Goal: Obtain resource: Download file/media

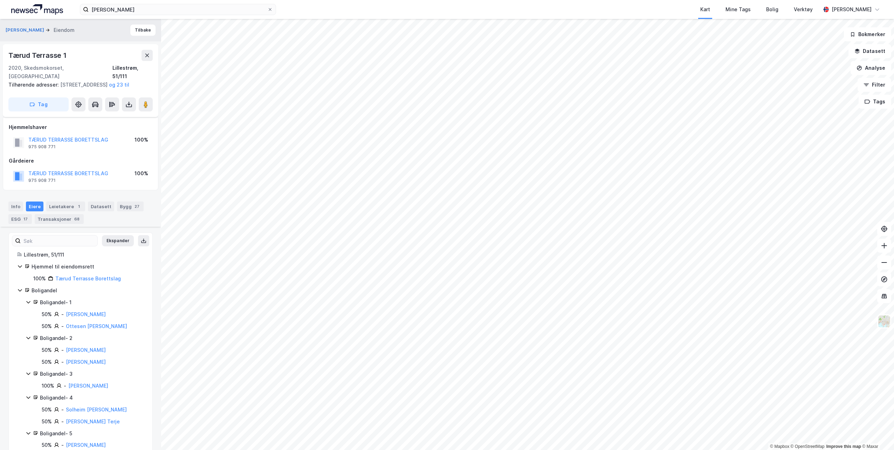
scroll to position [280, 0]
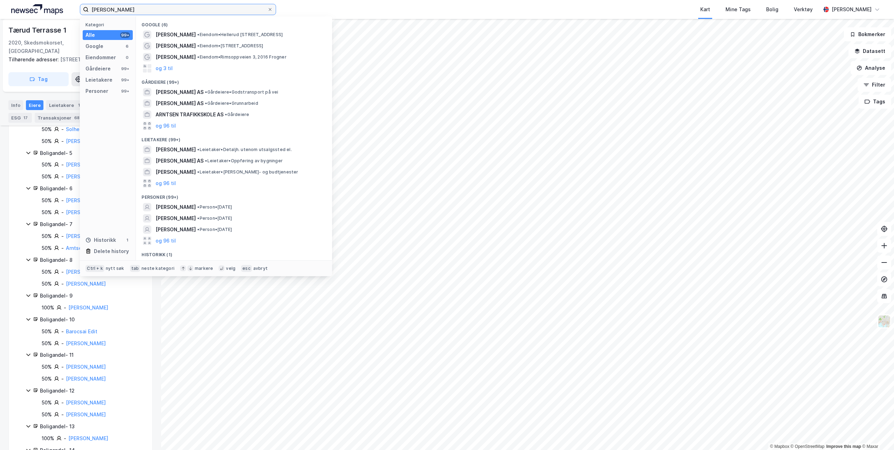
drag, startPoint x: 146, startPoint y: 9, endPoint x: 29, endPoint y: 2, distance: 117.5
click at [29, 2] on div "[PERSON_NAME] Kategori Alle 99+ Google 6 Eiendommer 0 Gårdeiere 99+ Leietakere …" at bounding box center [447, 9] width 894 height 19
click at [125, 319] on div "Boligandel - 10" at bounding box center [92, 319] width 104 height 8
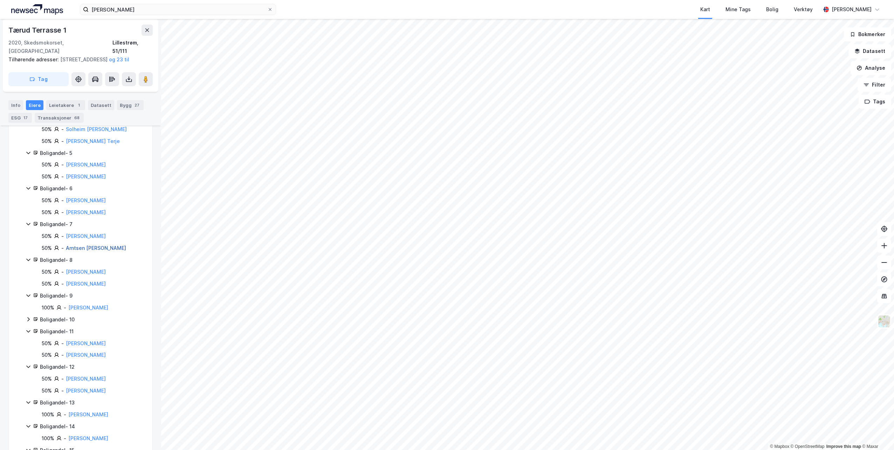
click at [76, 247] on link "Arntsen [PERSON_NAME]" at bounding box center [96, 248] width 60 height 6
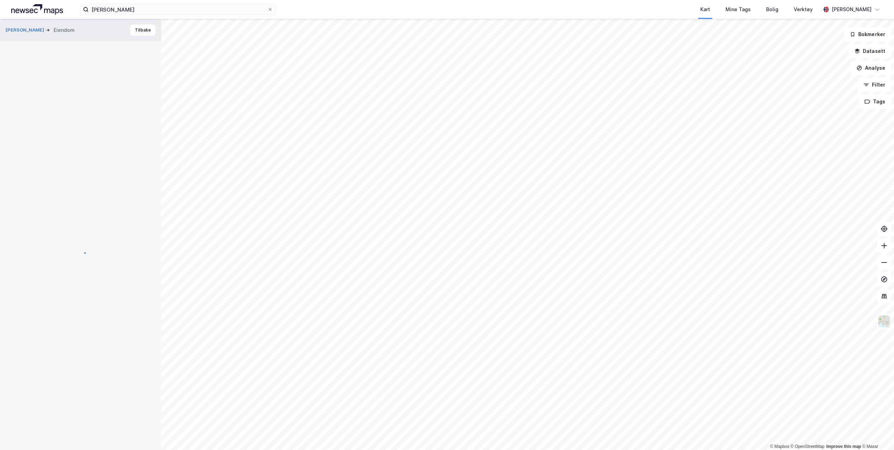
scroll to position [280, 0]
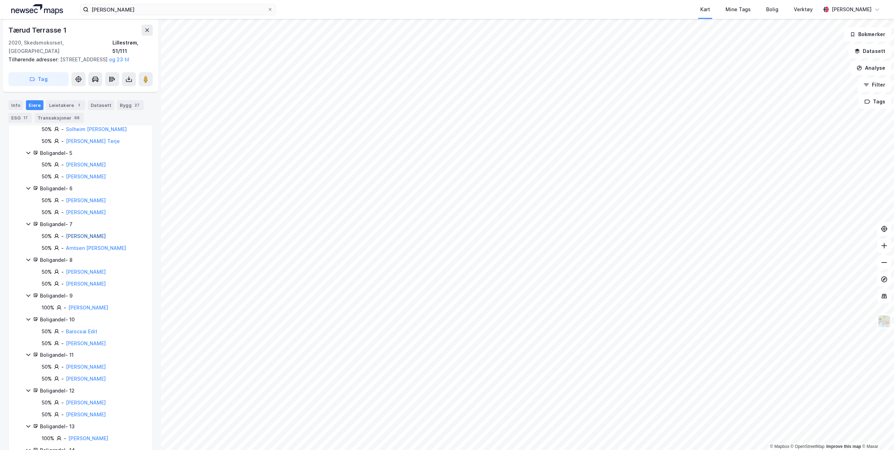
click at [95, 235] on link "[PERSON_NAME]" at bounding box center [86, 236] width 40 height 6
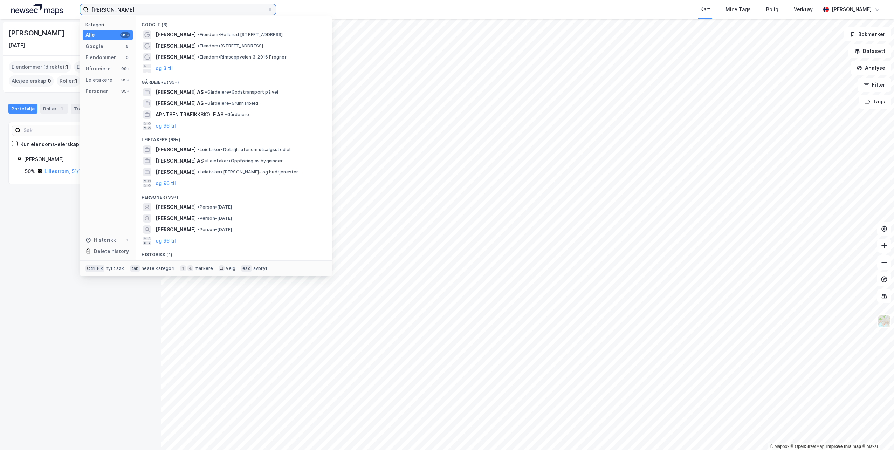
drag, startPoint x: 158, startPoint y: 9, endPoint x: 60, endPoint y: 5, distance: 97.5
click at [60, 5] on div "[PERSON_NAME] Kategori Alle 99+ Google 6 Eiendommer 0 Gårdeiere 99+ Leietakere …" at bounding box center [447, 9] width 894 height 19
paste input "TRD Campus AS"
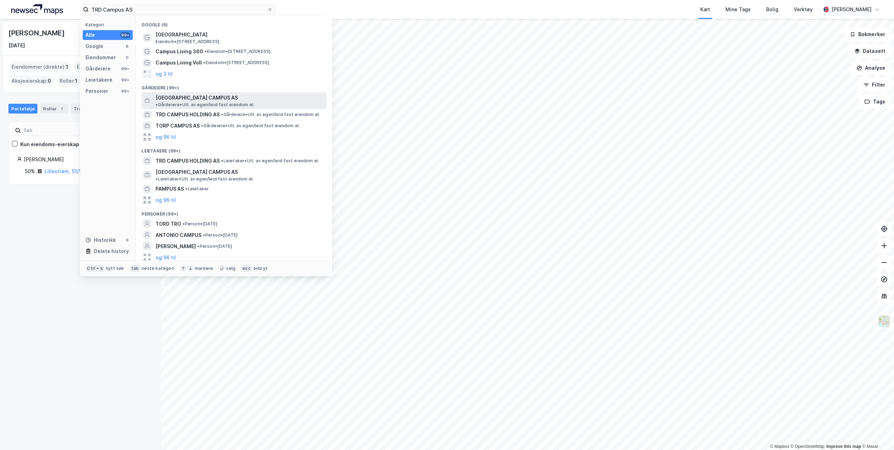
click at [176, 97] on span "[GEOGRAPHIC_DATA] CAMPUS AS" at bounding box center [196, 98] width 82 height 8
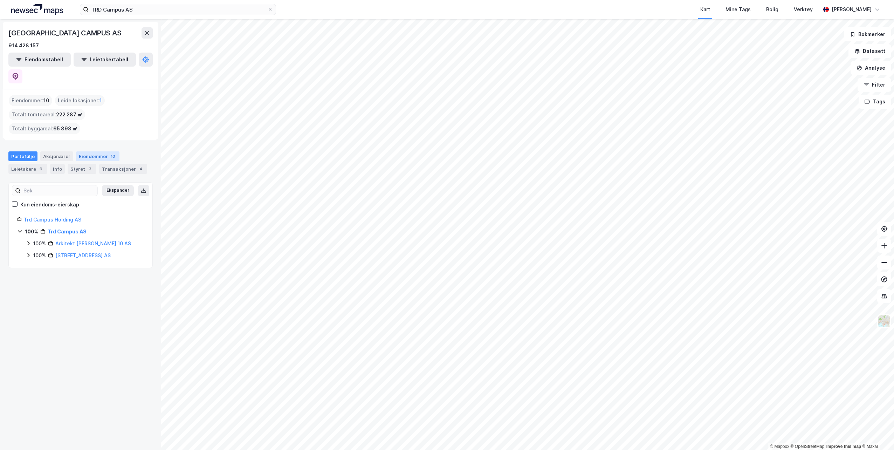
click at [86, 151] on div "Eiendommer 10" at bounding box center [97, 156] width 43 height 10
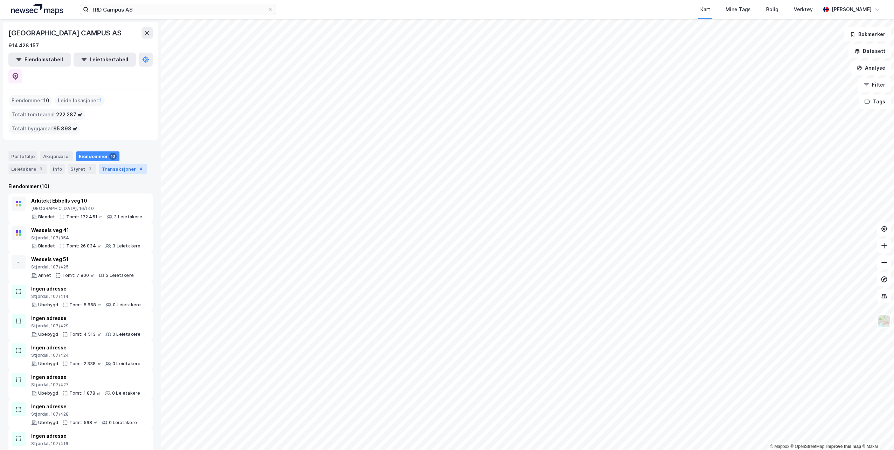
click at [104, 164] on div "Transaksjoner 4" at bounding box center [123, 169] width 48 height 10
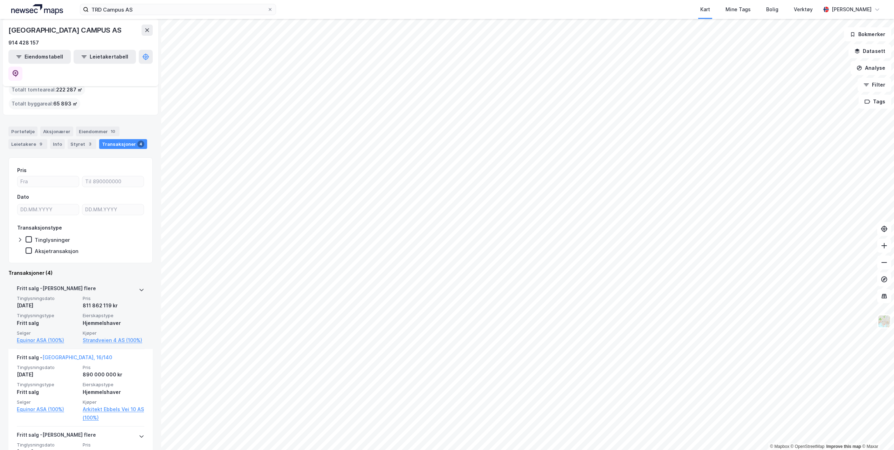
scroll to position [70, 0]
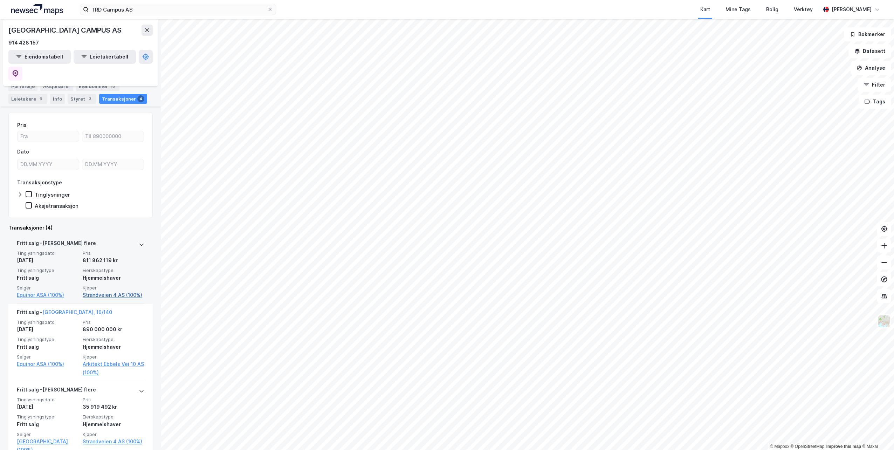
click at [107, 291] on link "Strandveien 4 AS (100%)" at bounding box center [114, 295] width 62 height 8
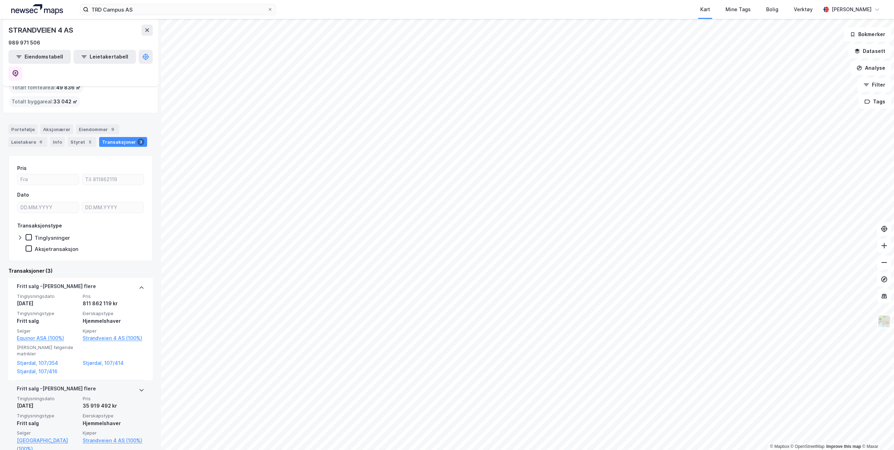
scroll to position [119, 0]
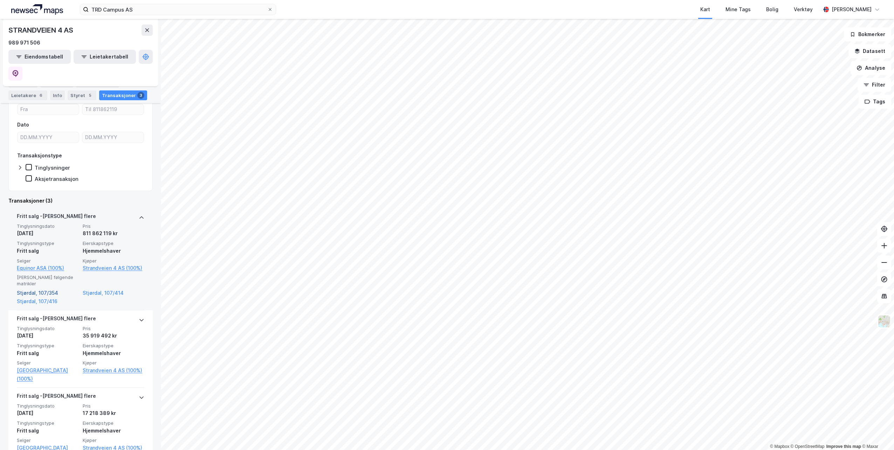
click at [26, 289] on link "Stjørdal, 107/354" at bounding box center [48, 293] width 62 height 8
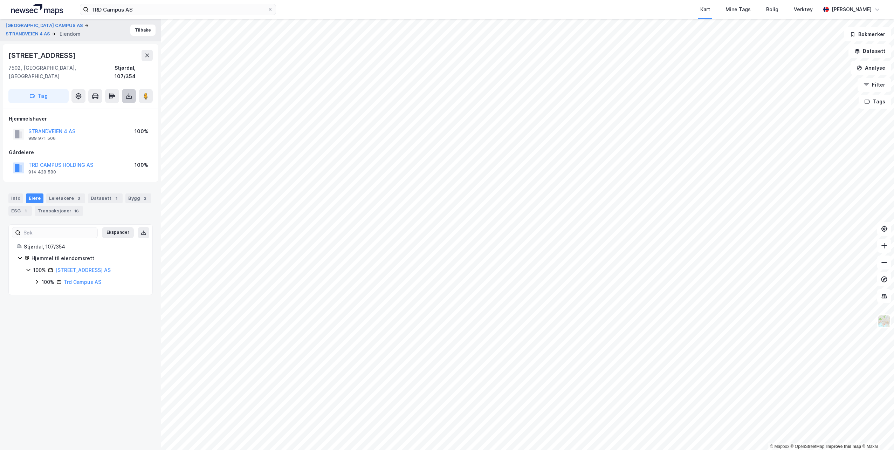
click at [125, 89] on button at bounding box center [129, 96] width 14 height 14
click at [96, 107] on div "Last ned grunnbok" at bounding box center [94, 110] width 41 height 6
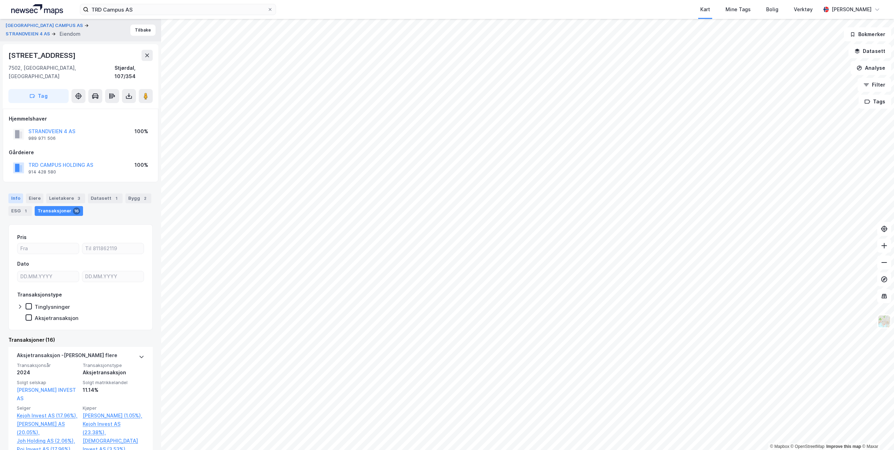
click at [15, 193] on div "Info" at bounding box center [15, 198] width 15 height 10
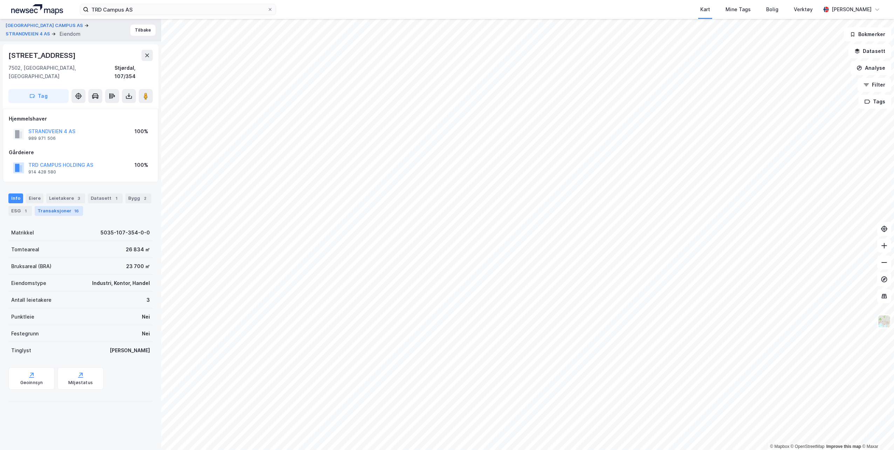
click at [62, 206] on div "Transaksjoner 16" at bounding box center [59, 211] width 48 height 10
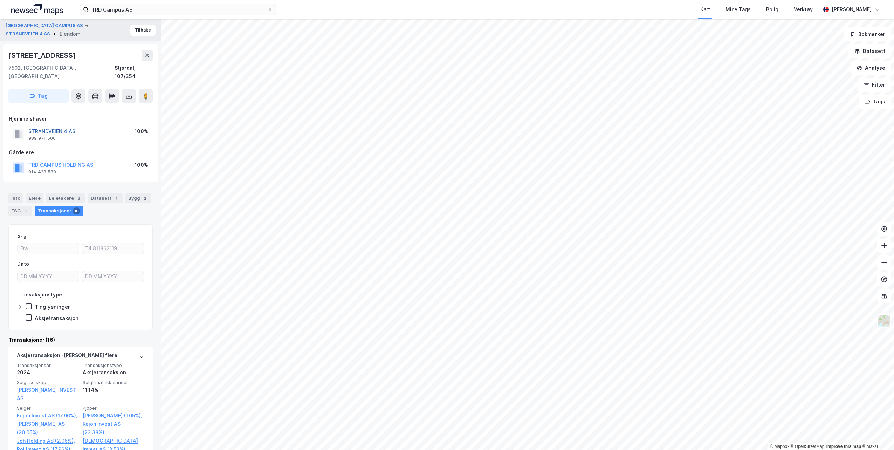
click at [0, 0] on button "STRANDVEIEN 4 AS" at bounding box center [0, 0] width 0 height 0
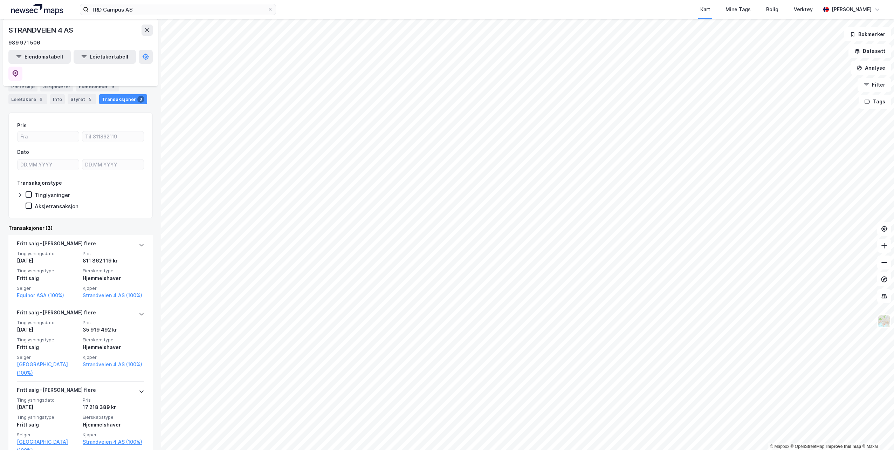
scroll to position [92, 0]
click at [99, 291] on link "Strandveien 4 AS (100%)" at bounding box center [114, 295] width 62 height 8
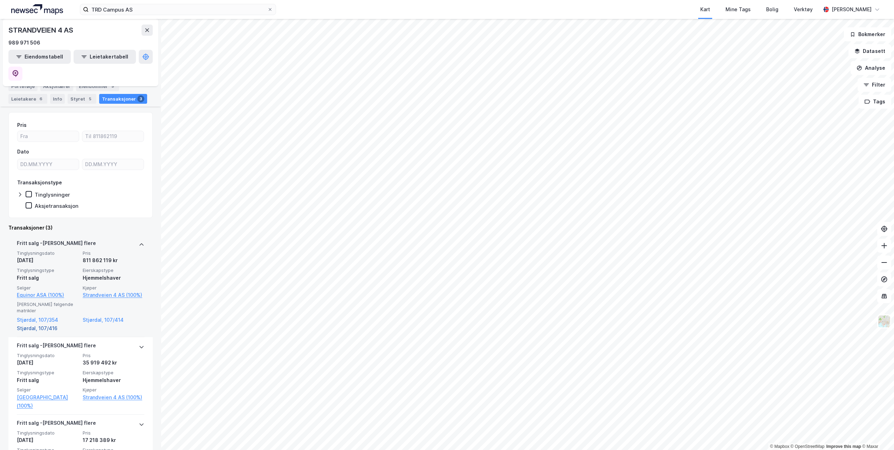
click at [29, 324] on link "Stjørdal, 107/416" at bounding box center [48, 328] width 62 height 8
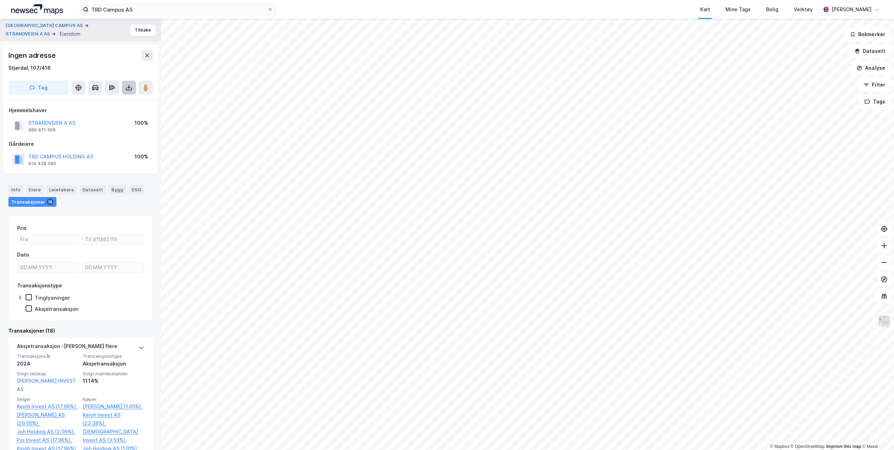
click at [127, 86] on icon at bounding box center [128, 87] width 7 height 7
click at [100, 99] on div "Last ned grunnbok" at bounding box center [94, 102] width 41 height 6
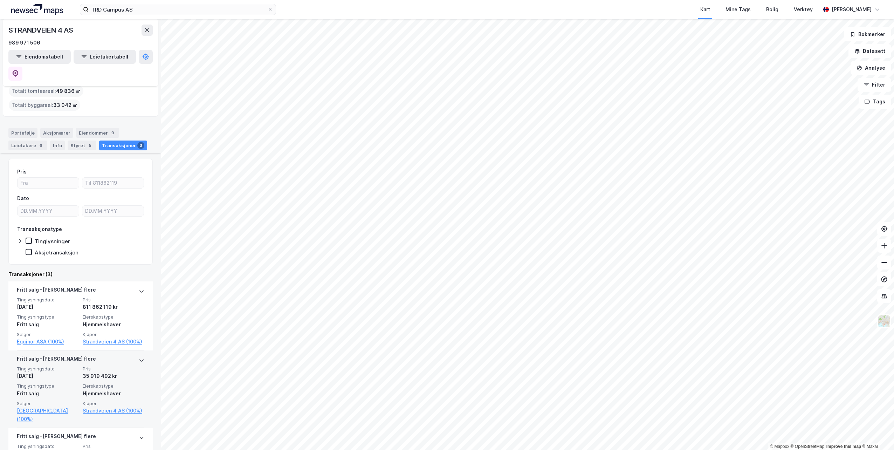
scroll to position [92, 0]
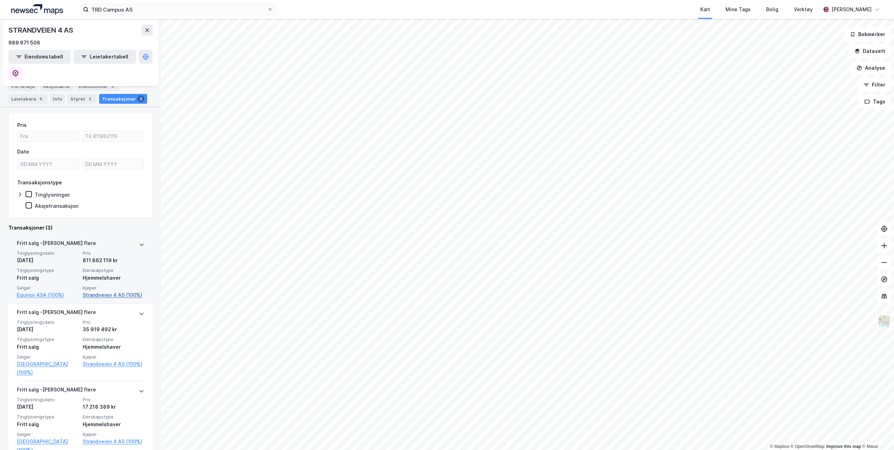
click at [109, 291] on link "Strandveien 4 AS (100%)" at bounding box center [114, 295] width 62 height 8
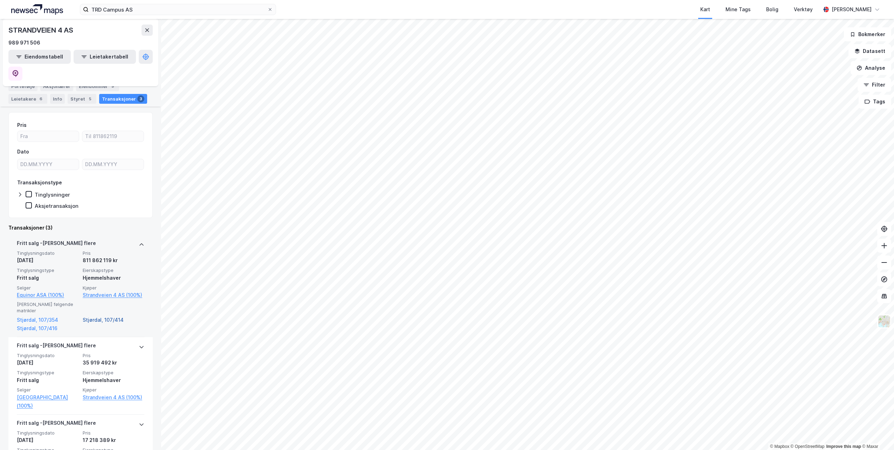
click at [97, 316] on link "Stjørdal, 107/414" at bounding box center [114, 320] width 62 height 8
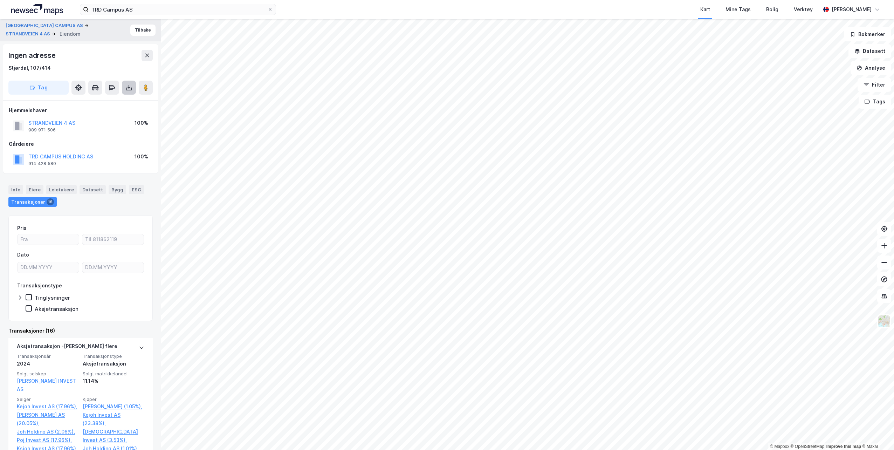
click at [126, 88] on icon at bounding box center [129, 89] width 6 height 3
click at [115, 103] on div "Last ned grunnbok" at bounding box center [94, 102] width 41 height 6
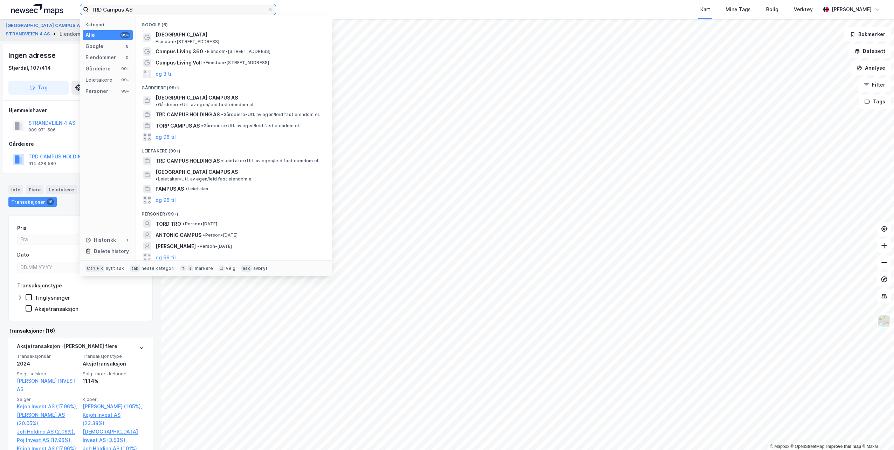
drag, startPoint x: 192, startPoint y: 10, endPoint x: 58, endPoint y: 5, distance: 133.5
click at [58, 5] on div "TRD Campus AS Kategori Alle 99+ Google 6 Eiendommer 0 Gårdeiere 99+ Leietakere …" at bounding box center [447, 9] width 894 height 19
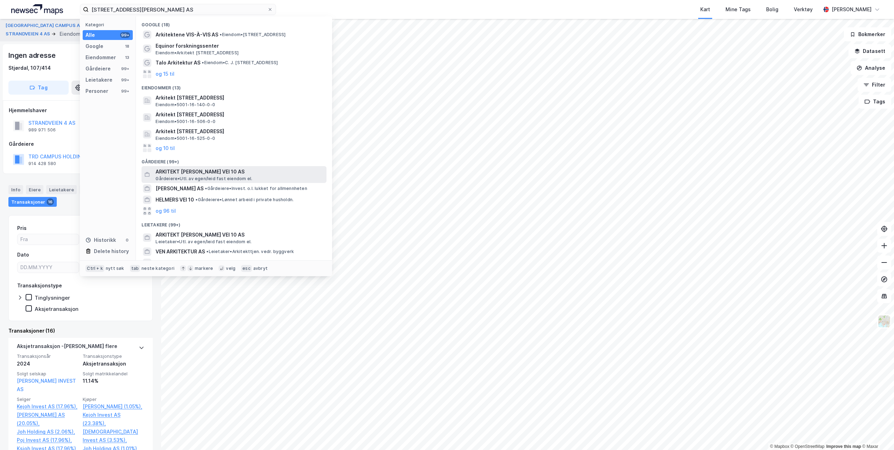
click at [191, 170] on span "ARKITEKT [PERSON_NAME] VEI 10 AS" at bounding box center [239, 171] width 168 height 8
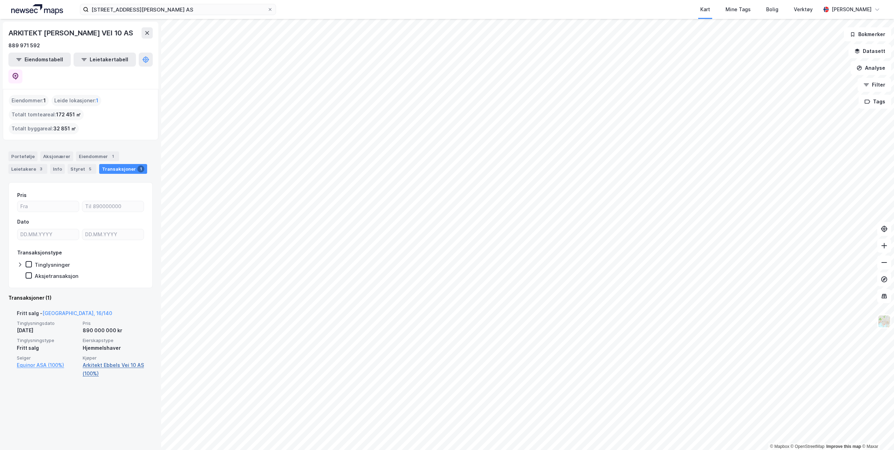
click at [103, 361] on link "Arkitekt Ebbels Vei 10 AS (100%)" at bounding box center [114, 369] width 62 height 17
click at [117, 361] on link "Arkitekt Ebbels Vei 10 AS (100%)" at bounding box center [114, 369] width 62 height 17
click at [113, 164] on div "Transaksjoner 1" at bounding box center [123, 169] width 48 height 10
click at [101, 361] on link "Arkitekt Ebbels Vei 10 AS (100%)" at bounding box center [114, 369] width 62 height 17
click at [67, 310] on link "[GEOGRAPHIC_DATA], 16/140" at bounding box center [77, 313] width 70 height 6
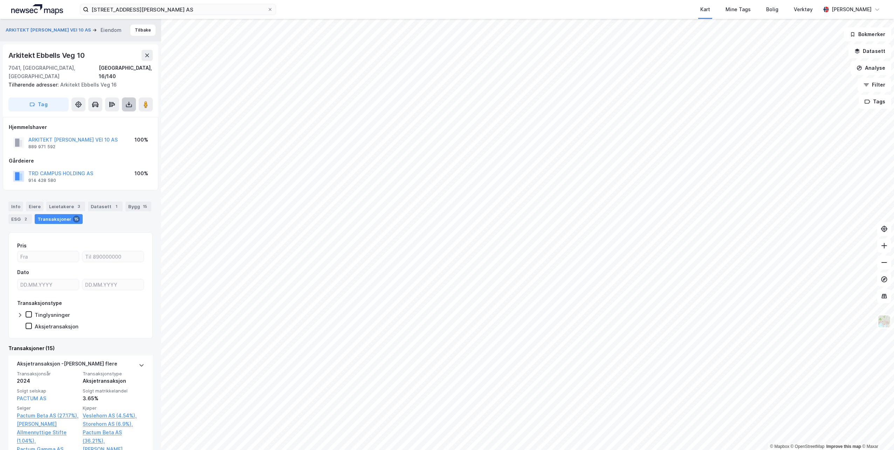
click at [130, 104] on icon at bounding box center [129, 105] width 6 height 3
click at [110, 116] on div "Last ned grunnbok" at bounding box center [94, 119] width 41 height 6
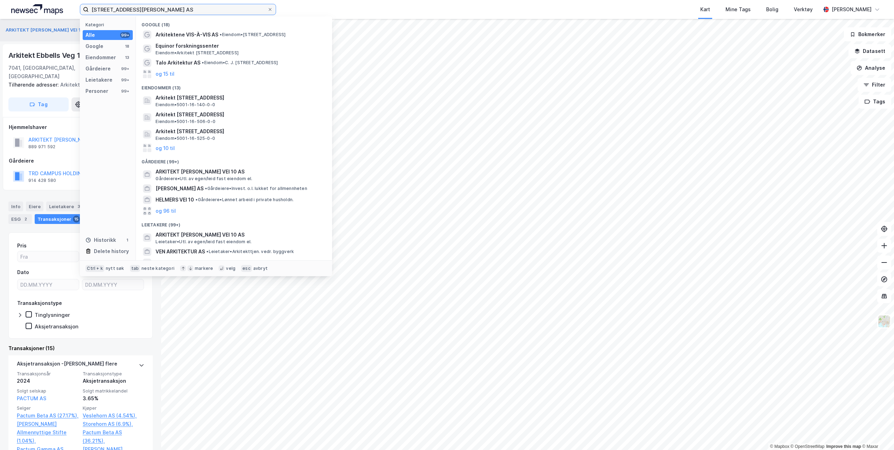
drag, startPoint x: 178, startPoint y: 10, endPoint x: 55, endPoint y: 2, distance: 122.9
click at [55, 2] on div "[STREET_ADDRESS][PERSON_NAME] AS Kategori Alle 99+ Google 18 Eiendommer 13 Gård…" at bounding box center [447, 9] width 894 height 19
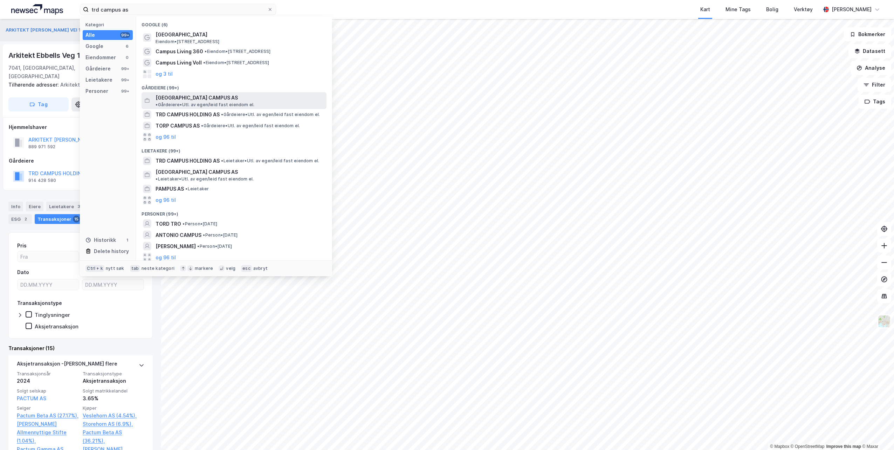
click at [171, 99] on span "[GEOGRAPHIC_DATA] CAMPUS AS" at bounding box center [196, 98] width 82 height 8
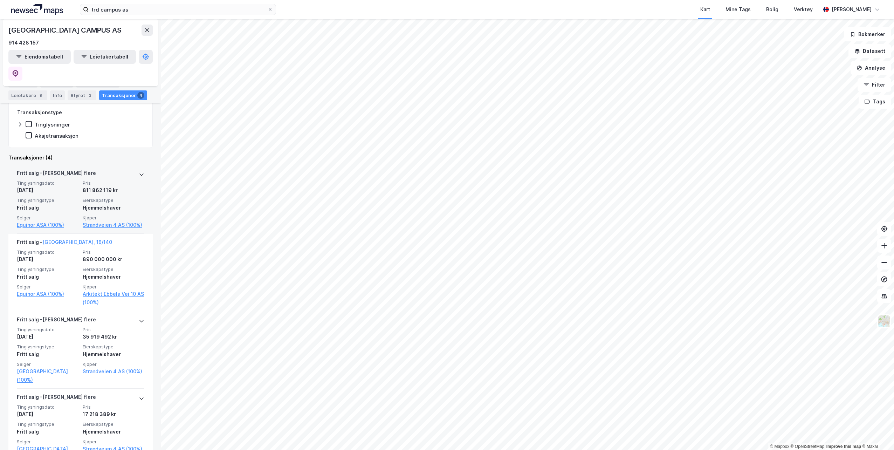
scroll to position [147, 0]
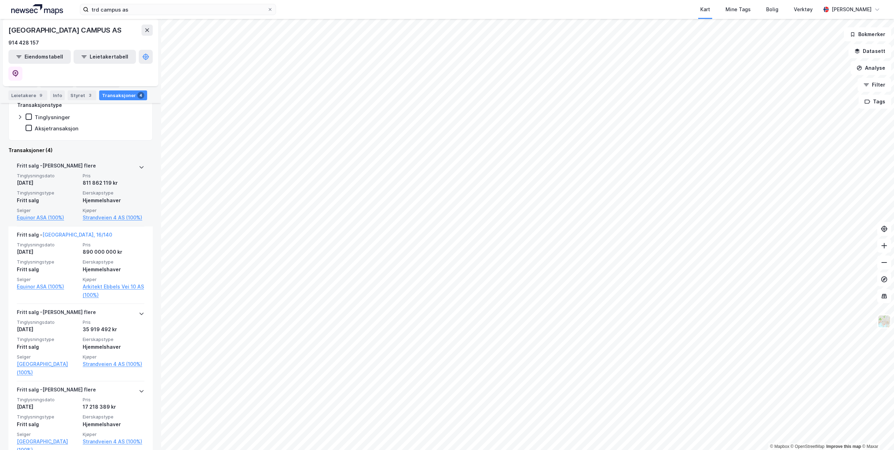
click at [139, 164] on icon at bounding box center [142, 167] width 6 height 6
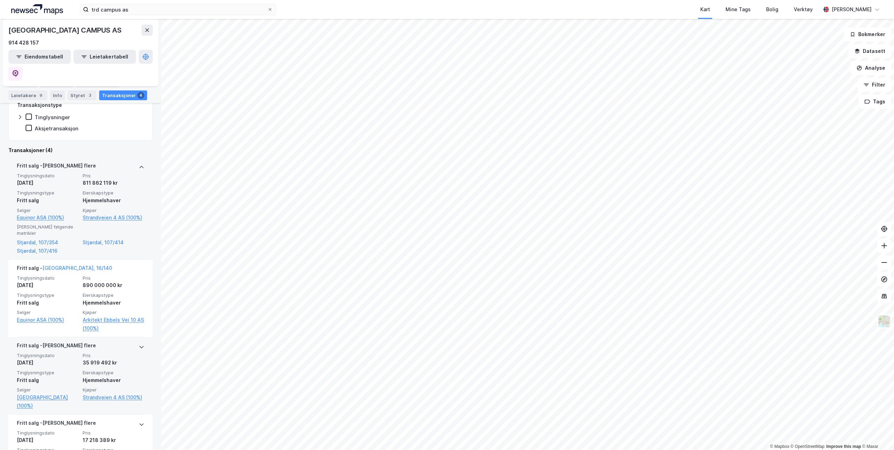
click at [139, 344] on icon at bounding box center [142, 347] width 6 height 6
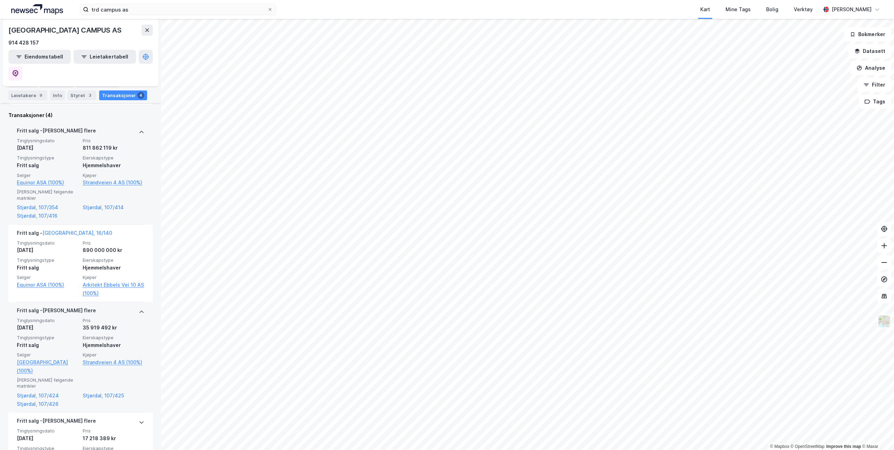
scroll to position [201, 0]
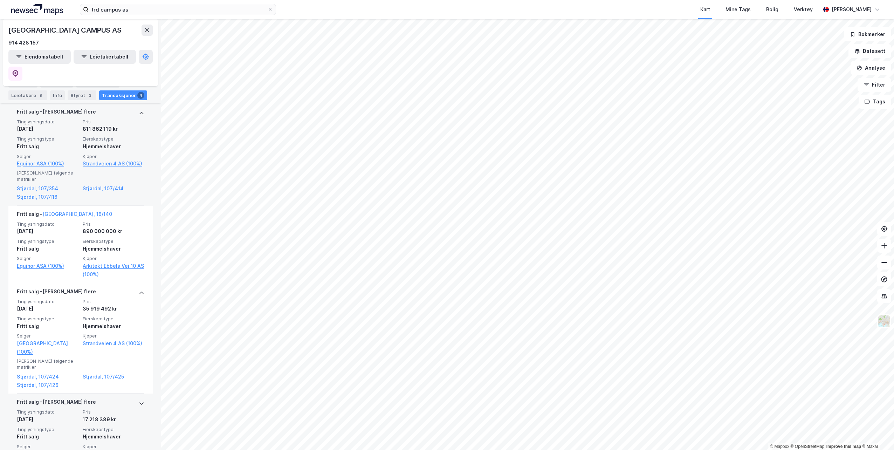
click at [139, 400] on icon at bounding box center [142, 403] width 6 height 6
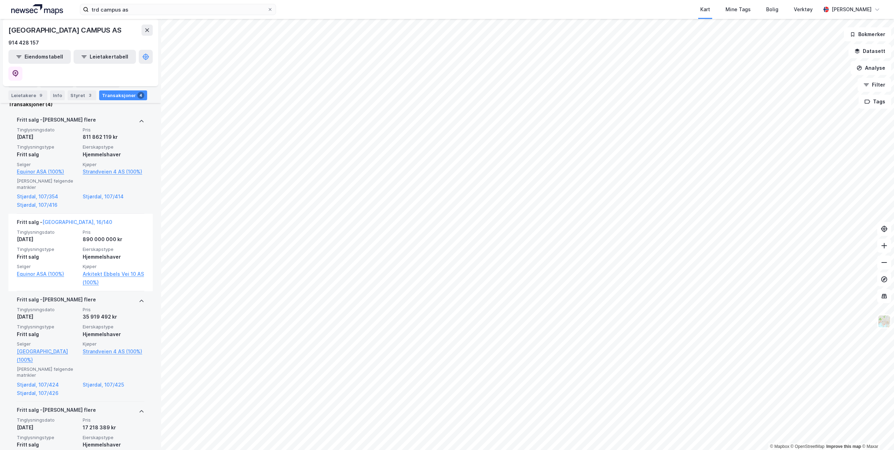
scroll to position [228, 0]
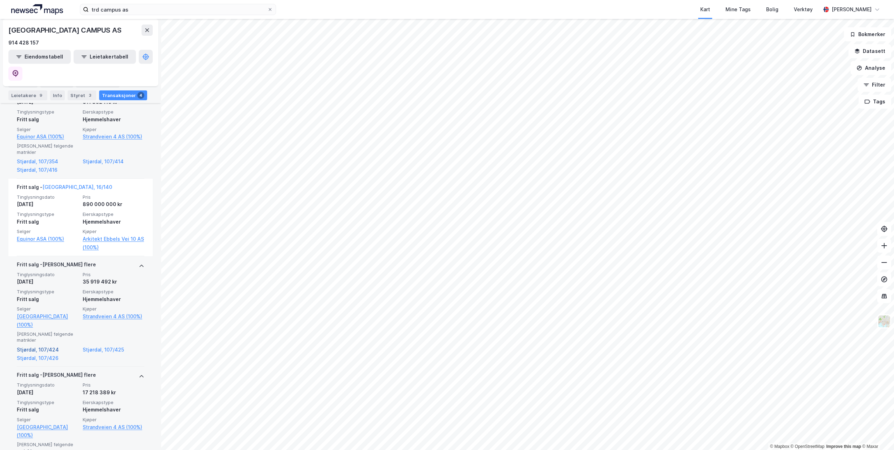
click at [52, 345] on link "Stjørdal, 107/424" at bounding box center [48, 349] width 62 height 8
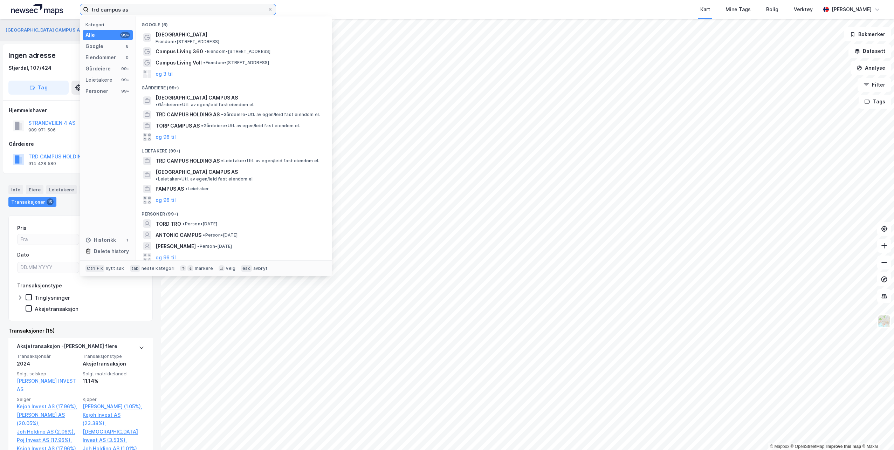
drag, startPoint x: 134, startPoint y: 8, endPoint x: 23, endPoint y: 9, distance: 111.0
click at [23, 9] on div "trd campus as Kategori Alle 99+ Google 6 Eiendommer 0 Gårdeiere 99+ Leietakere …" at bounding box center [447, 9] width 894 height 19
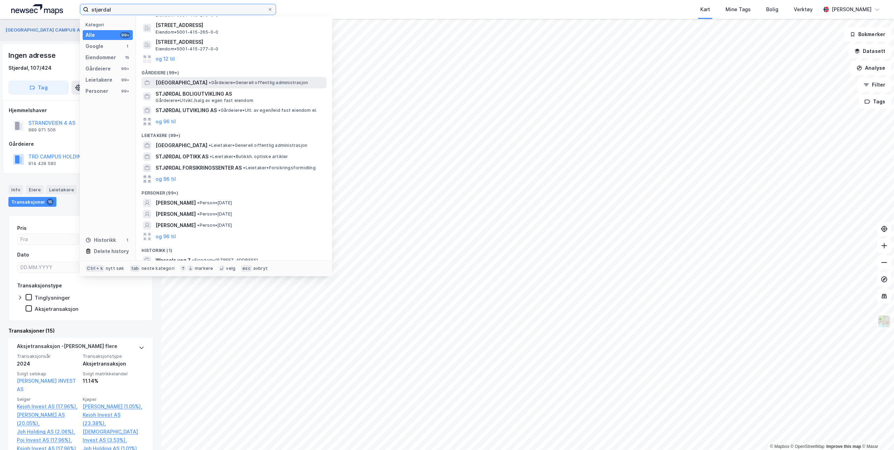
scroll to position [56, 0]
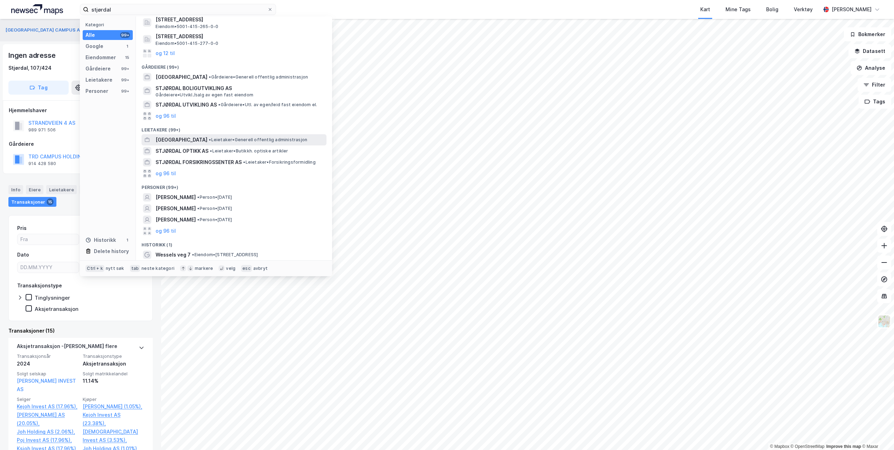
click at [181, 140] on span "[GEOGRAPHIC_DATA]" at bounding box center [181, 140] width 52 height 8
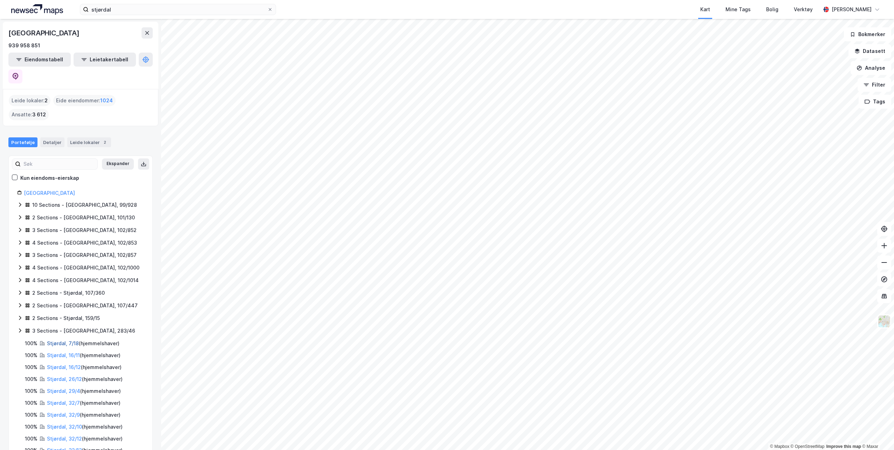
click at [60, 340] on link "Stjørdal, 7/18" at bounding box center [63, 343] width 32 height 6
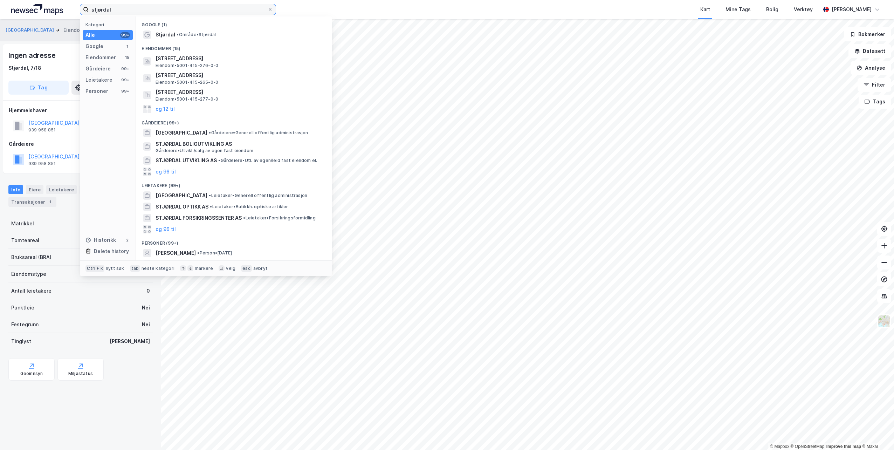
click at [124, 9] on input "stjørdal" at bounding box center [178, 9] width 179 height 11
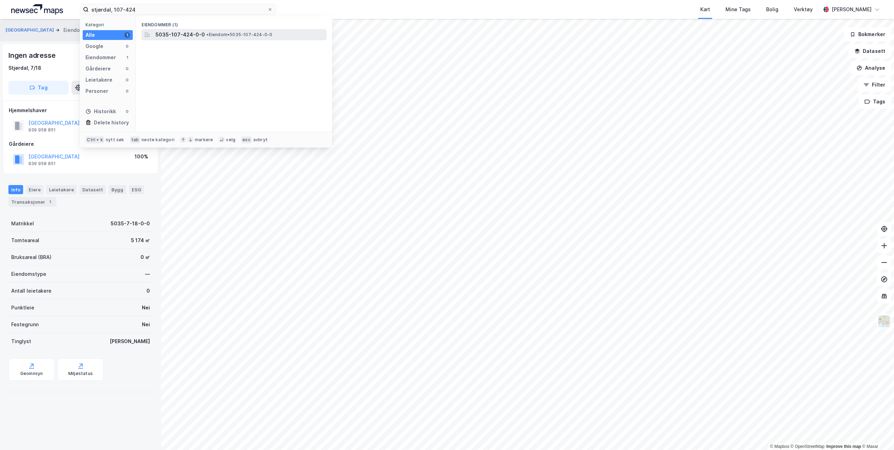
click at [201, 35] on span "5035-107-424-0-0" at bounding box center [179, 34] width 49 height 8
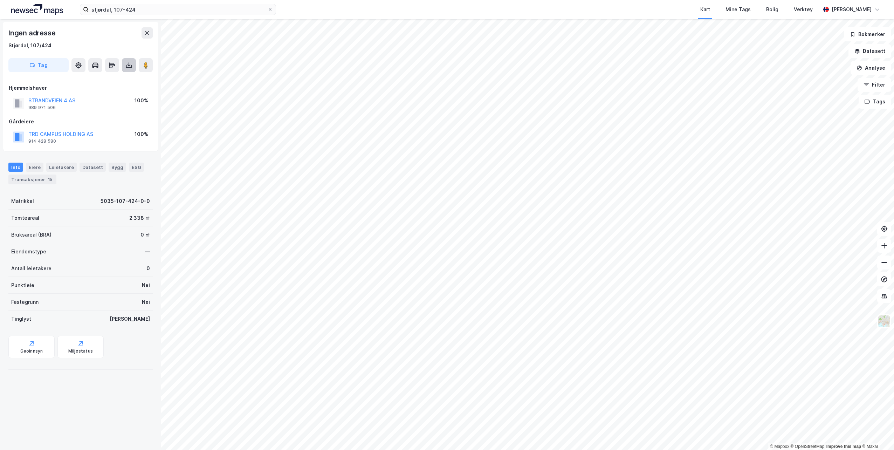
click at [129, 63] on icon at bounding box center [129, 64] width 1 height 4
click at [110, 78] on div "Last ned grunnbok" at bounding box center [94, 79] width 41 height 6
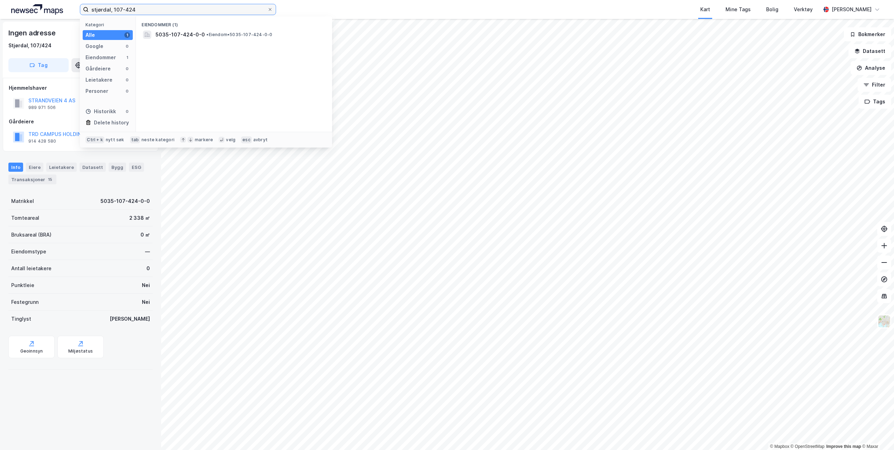
click at [156, 10] on input "stjørdal, 107-424" at bounding box center [178, 9] width 179 height 11
click at [237, 37] on span "[STREET_ADDRESS]" at bounding box center [239, 34] width 168 height 8
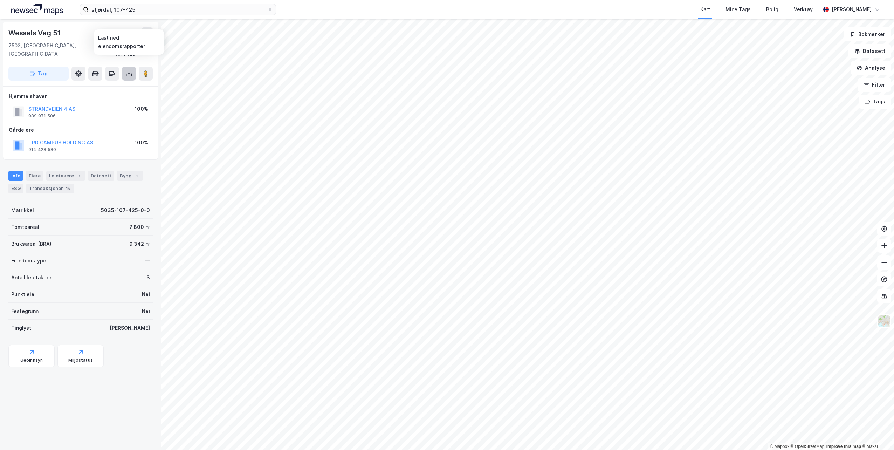
click at [126, 70] on icon at bounding box center [128, 73] width 7 height 7
click at [107, 85] on div "Last ned grunnbok" at bounding box center [94, 88] width 41 height 6
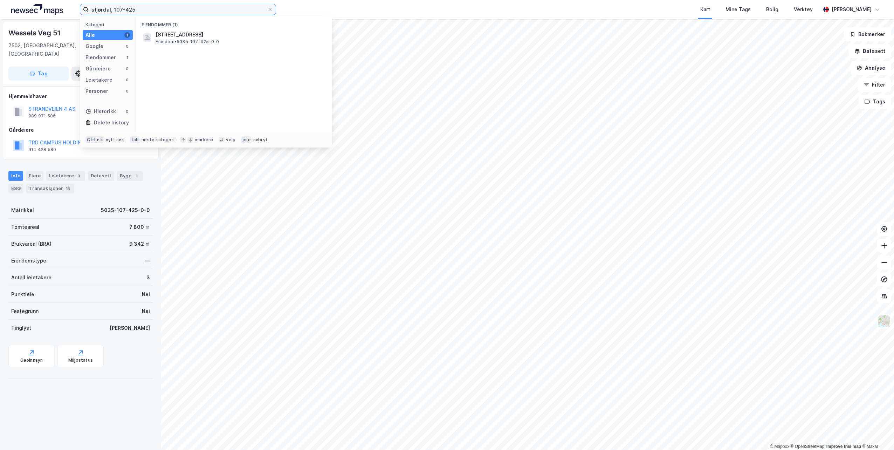
click at [160, 7] on input "stjørdal, 107-425" at bounding box center [178, 9] width 179 height 11
click at [200, 32] on span "5035-107-426-0-0" at bounding box center [179, 34] width 49 height 8
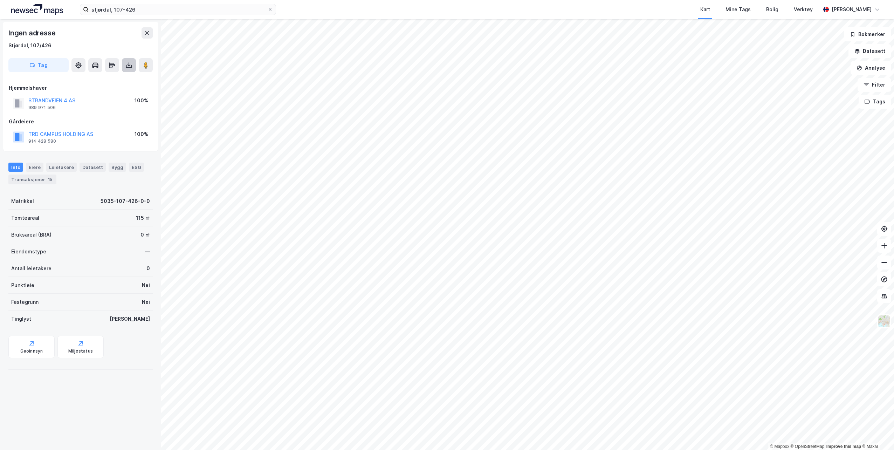
click at [131, 69] on button at bounding box center [129, 65] width 14 height 14
click at [118, 81] on div "Last ned grunnbok" at bounding box center [98, 79] width 75 height 11
click at [147, 11] on input "stjørdal, 107-426" at bounding box center [178, 9] width 179 height 11
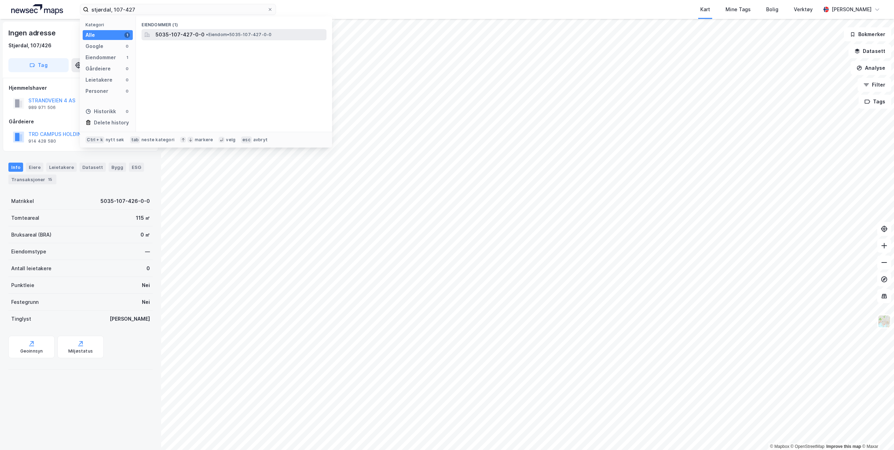
click at [199, 35] on span "5035-107-427-0-0" at bounding box center [179, 34] width 49 height 8
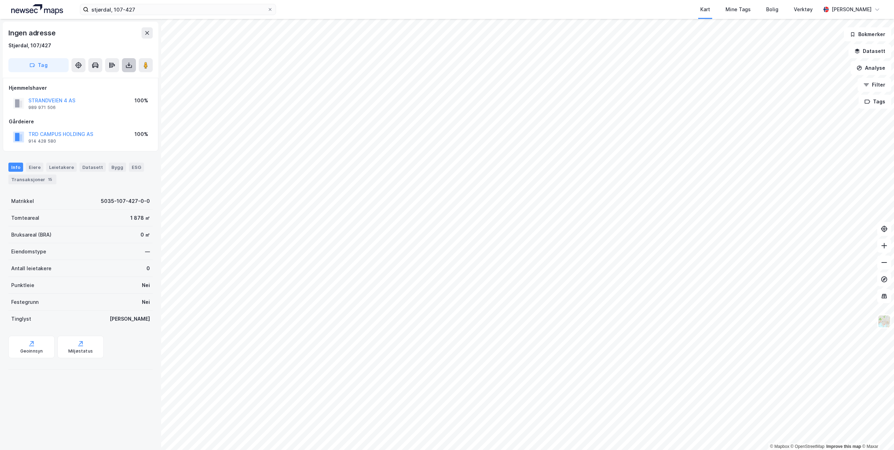
click at [131, 66] on icon at bounding box center [128, 65] width 7 height 7
click at [109, 81] on div "Last ned grunnbok" at bounding box center [94, 79] width 41 height 6
click at [144, 9] on input "stjørdal, 107-427" at bounding box center [178, 9] width 179 height 11
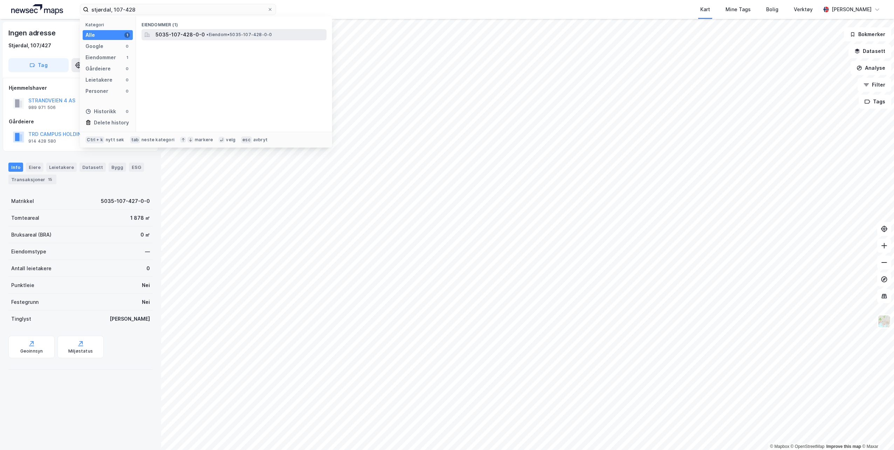
click at [203, 35] on div "5035-107-428-0-0 • Eiendom • 5035-107-428-0-0" at bounding box center [239, 34] width 169 height 8
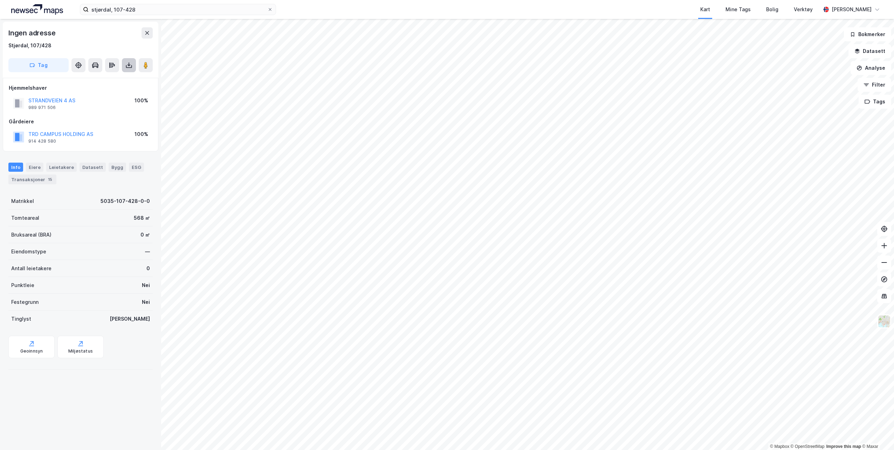
click at [133, 65] on button at bounding box center [129, 65] width 14 height 14
click at [110, 80] on div "Last ned grunnbok" at bounding box center [94, 79] width 41 height 6
click at [148, 7] on input "stjørdal, 107-428" at bounding box center [178, 9] width 179 height 11
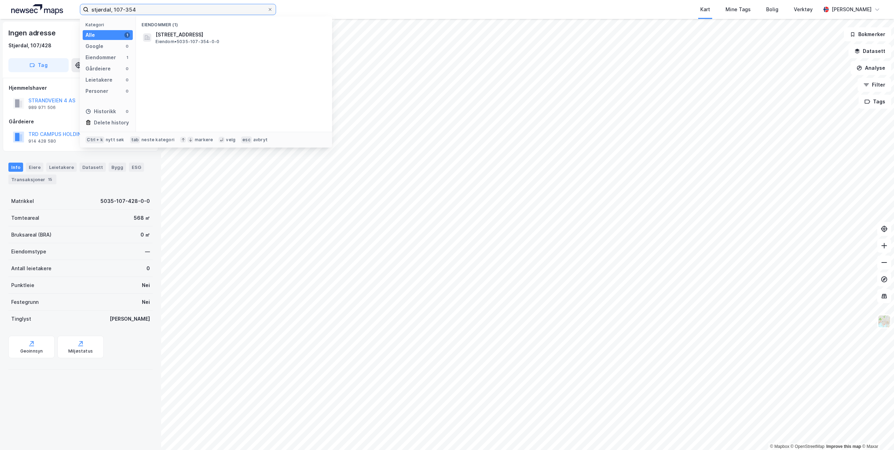
click at [157, 9] on input "stjørdal, 107-354" at bounding box center [178, 9] width 179 height 11
click at [213, 34] on span "• Eiendom • 5035-107-414-0-0" at bounding box center [238, 35] width 65 height 6
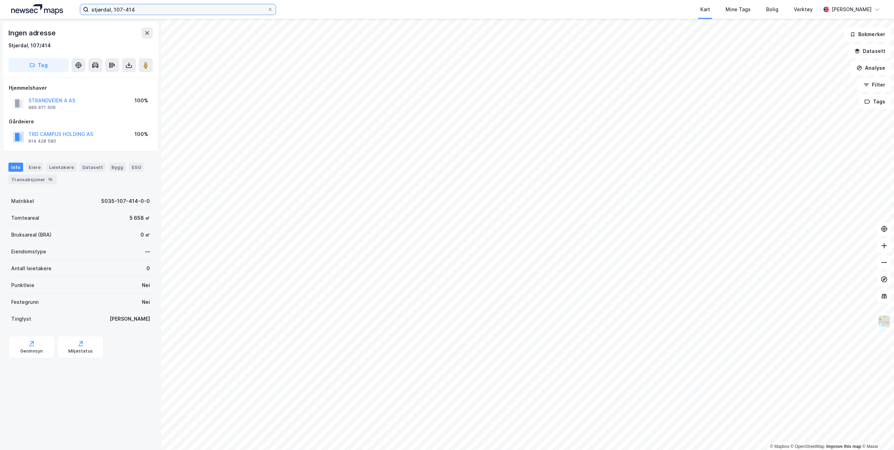
click at [150, 11] on input "stjørdal, 107-414" at bounding box center [178, 9] width 179 height 11
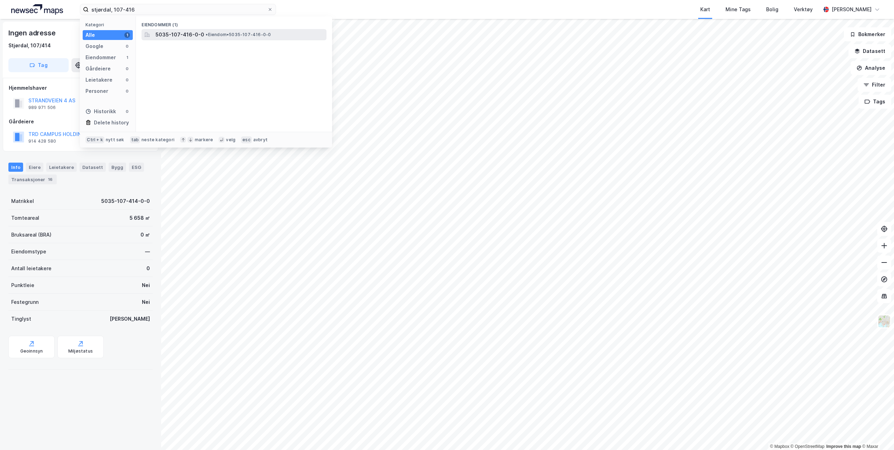
click at [194, 36] on span "5035-107-416-0-0" at bounding box center [179, 34] width 49 height 8
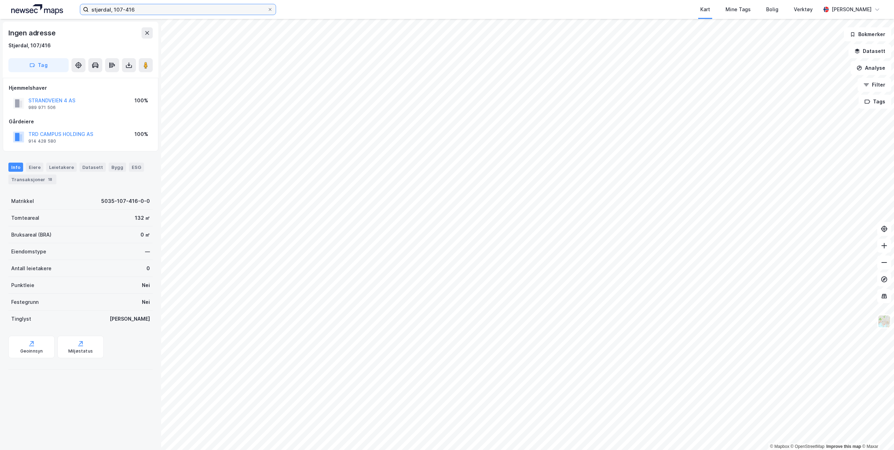
drag, startPoint x: 141, startPoint y: 12, endPoint x: 161, endPoint y: 10, distance: 19.7
click at [142, 12] on input "stjørdal, 107-416" at bounding box center [178, 9] width 179 height 11
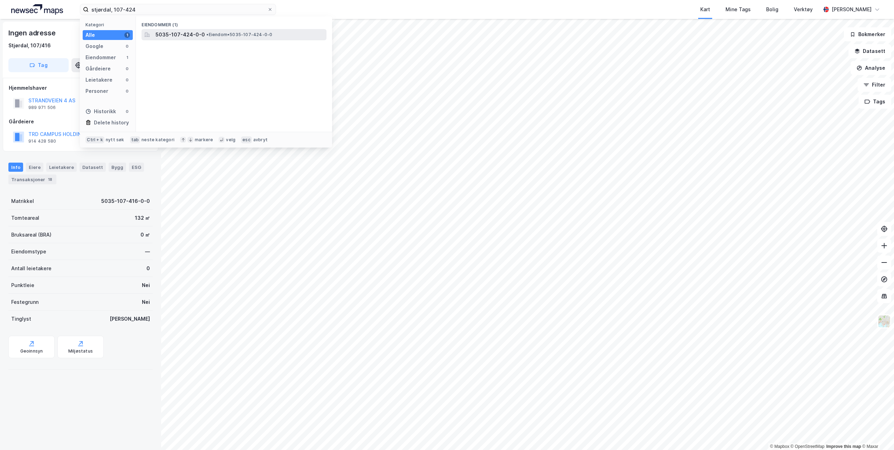
click at [208, 34] on span "• Eiendom • 5035-107-424-0-0" at bounding box center [239, 35] width 66 height 6
drag, startPoint x: 146, startPoint y: 10, endPoint x: 49, endPoint y: 4, distance: 96.5
click at [49, 4] on div "stjørdal, 107-424 Kategori Alle 1 Google 0 Eiendommer 1 Gårdeiere 0 Leietakere …" at bounding box center [447, 9] width 894 height 19
type input "[PHONE_NUMBER]"
click at [223, 39] on div "Arkitekt [STREET_ADDRESS] Eiendom • 5001-16-140-0-0" at bounding box center [239, 37] width 169 height 14
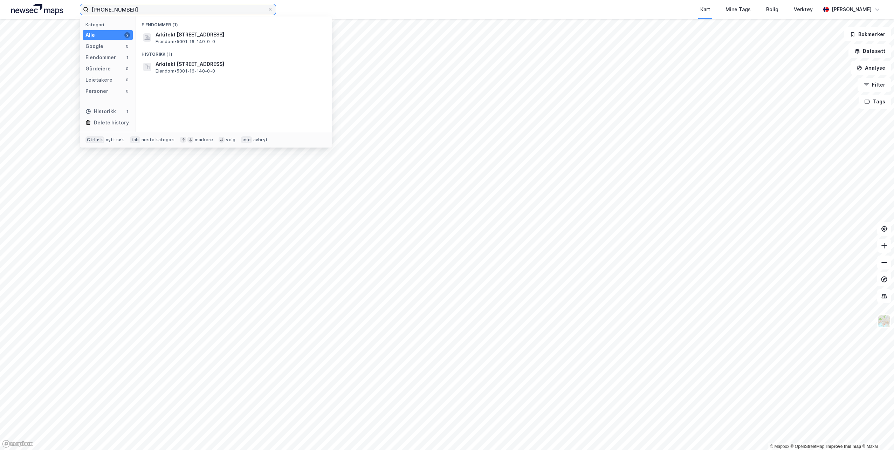
drag, startPoint x: 129, startPoint y: 9, endPoint x: 49, endPoint y: 7, distance: 79.5
click at [49, 7] on div "[PHONE_NUMBER] Kategori Alle 2 Google 0 Eiendommer 1 Gårdeiere 0 Leietakere 0 P…" at bounding box center [447, 9] width 894 height 19
click at [178, 35] on span "Arkitekt [STREET_ADDRESS]" at bounding box center [239, 34] width 168 height 8
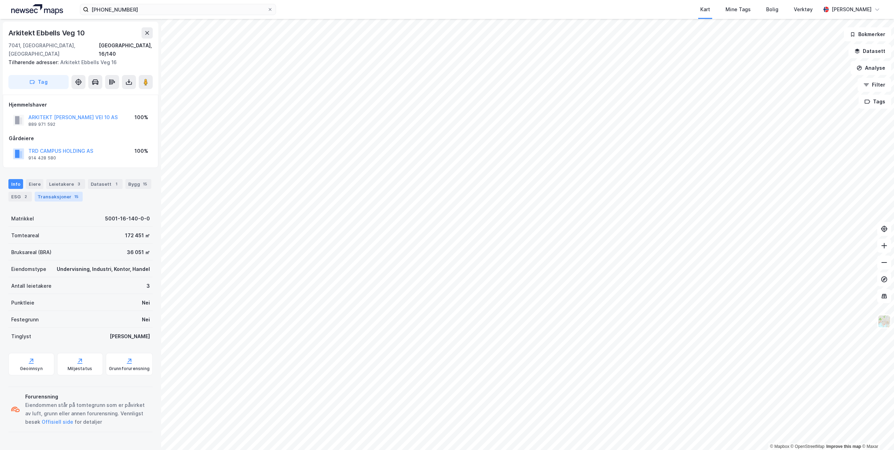
click at [54, 192] on div "Transaksjoner 15" at bounding box center [59, 197] width 48 height 10
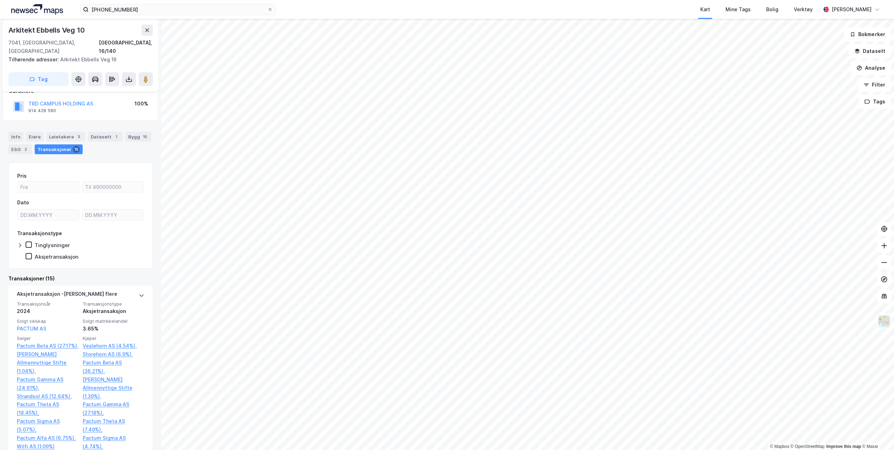
scroll to position [35, 0]
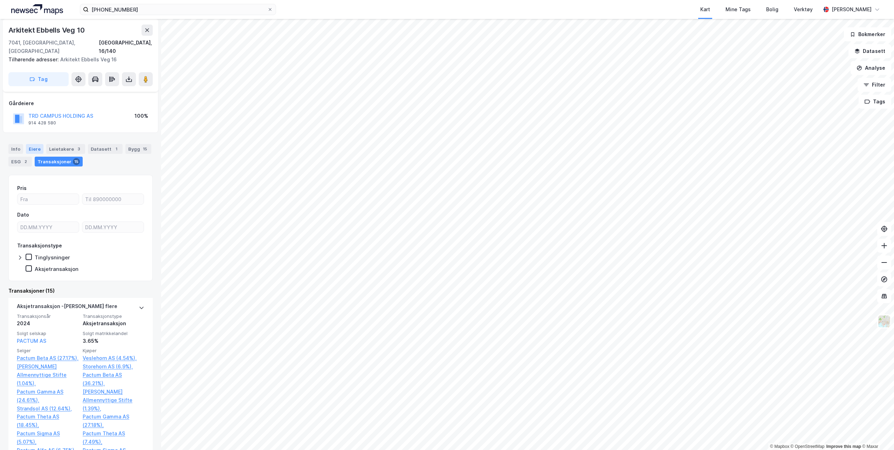
click at [30, 144] on div "Eiere" at bounding box center [35, 149] width 18 height 10
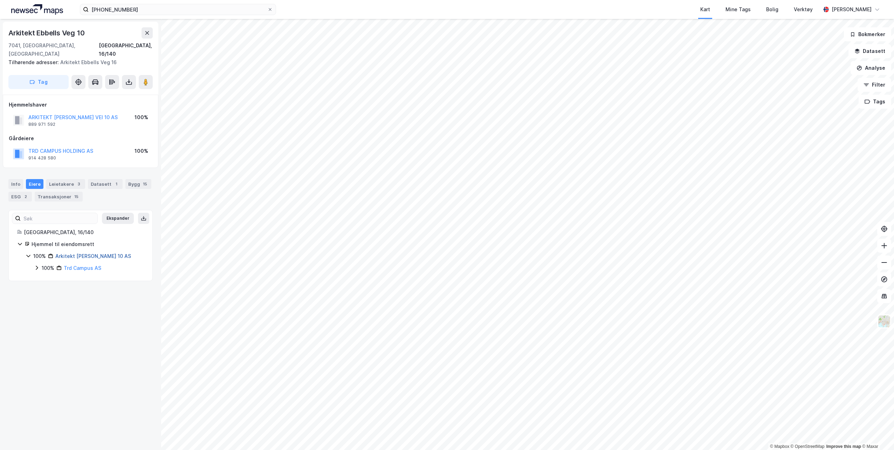
click at [88, 253] on link "Arkitekt [PERSON_NAME] 10 AS" at bounding box center [93, 256] width 76 height 6
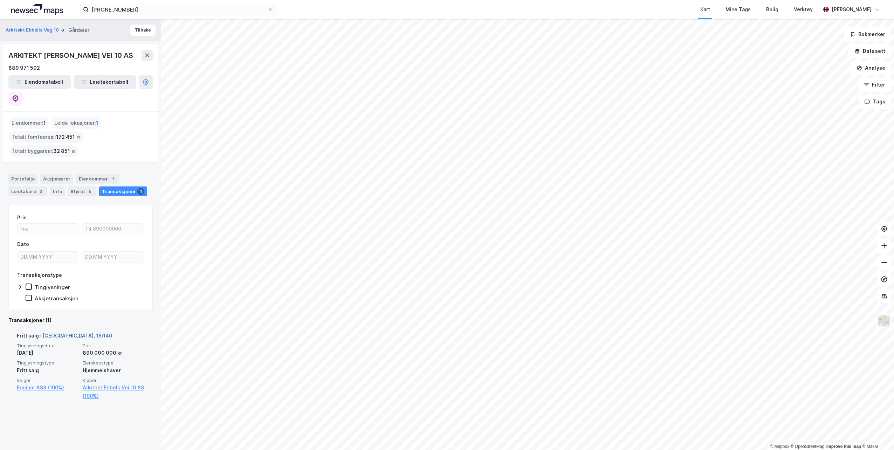
click at [72, 332] on link "[GEOGRAPHIC_DATA], 16/140" at bounding box center [77, 335] width 70 height 6
